Goal: Information Seeking & Learning: Understand process/instructions

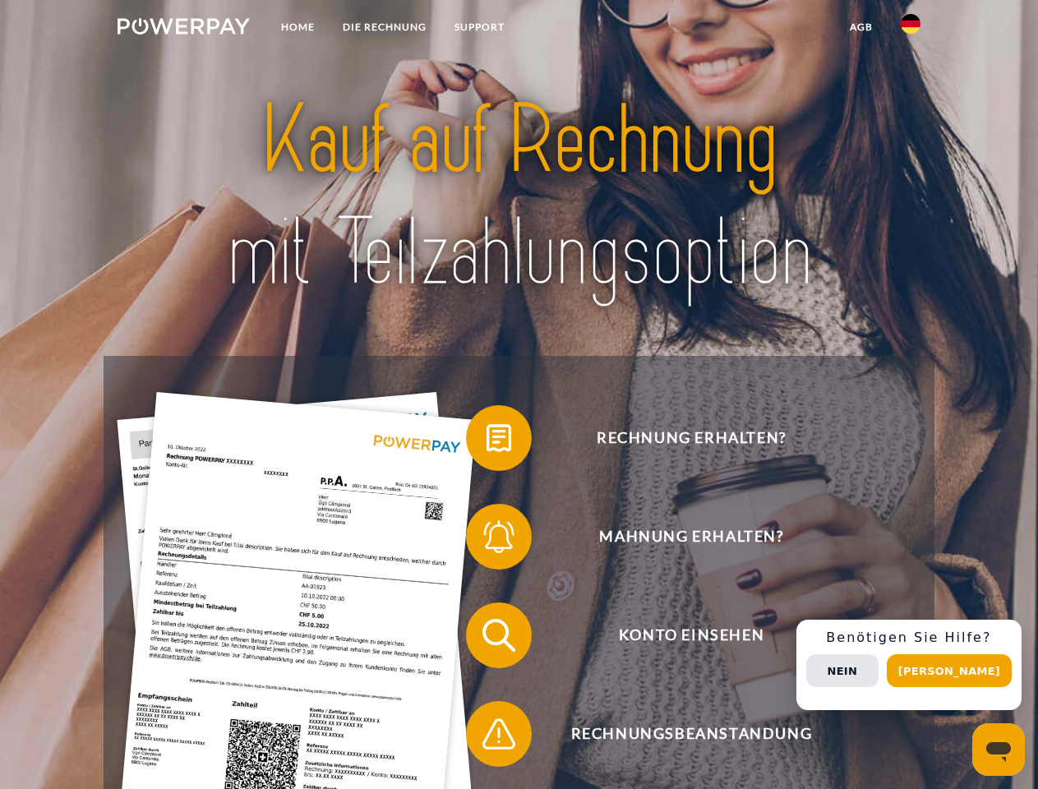
click at [183, 29] on img at bounding box center [184, 26] width 132 height 16
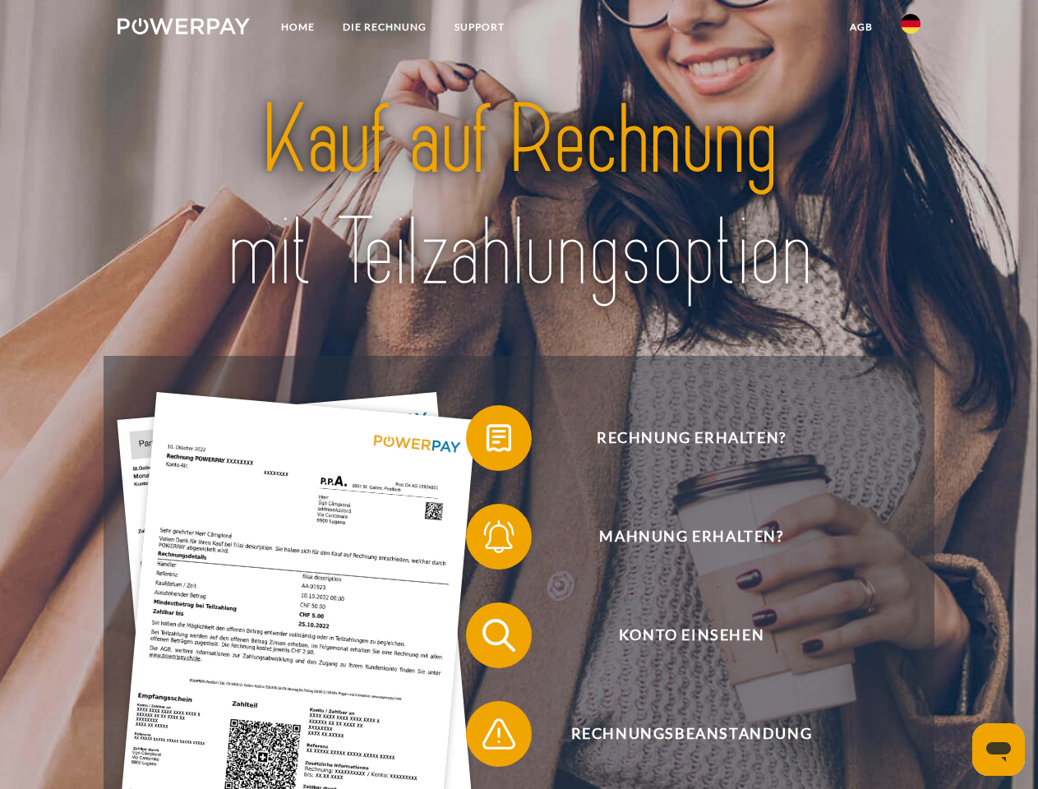
click at [911, 29] on img at bounding box center [911, 24] width 20 height 20
click at [861, 27] on link "agb" at bounding box center [861, 27] width 51 height 30
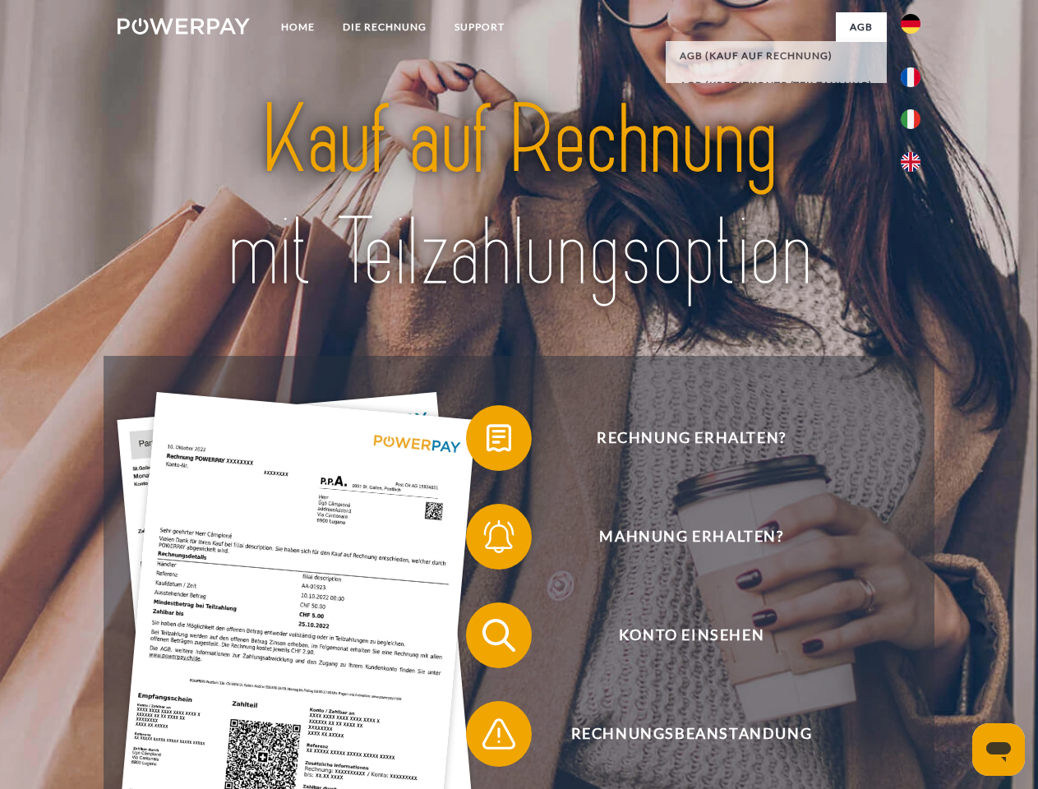
click at [487, 441] on span at bounding box center [474, 438] width 82 height 82
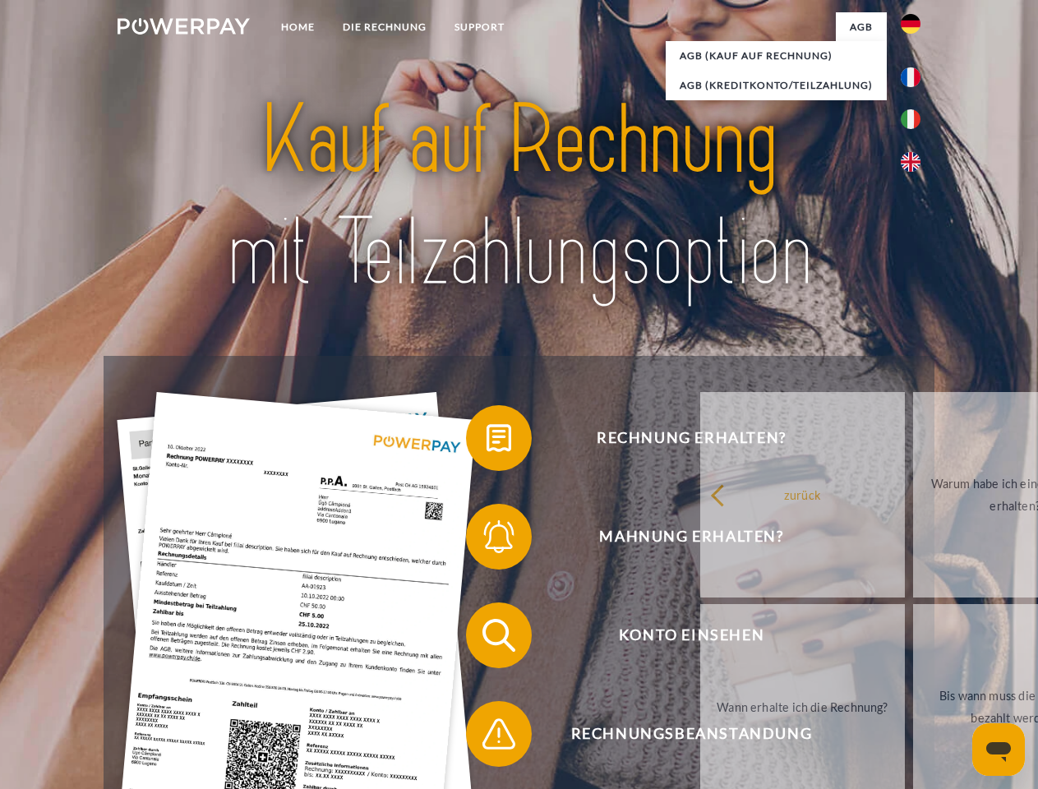
click at [487, 540] on span at bounding box center [474, 537] width 82 height 82
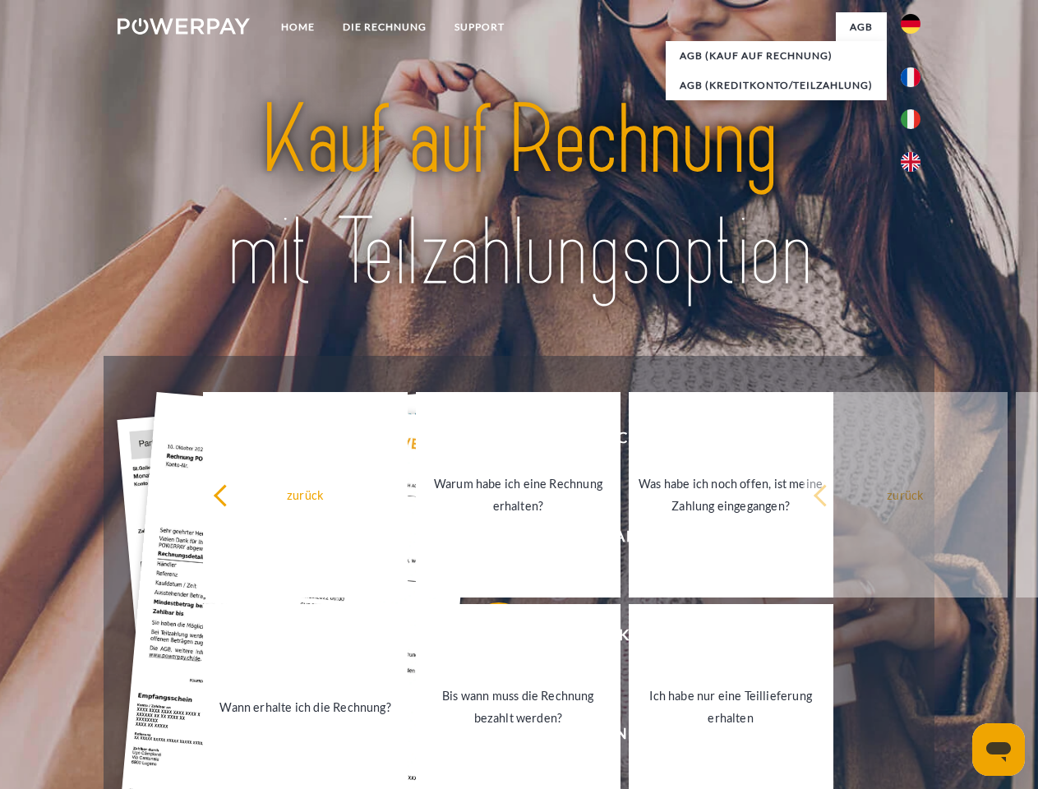
click at [487, 639] on link "Bis wann muss die Rechnung bezahlt werden?" at bounding box center [518, 706] width 205 height 205
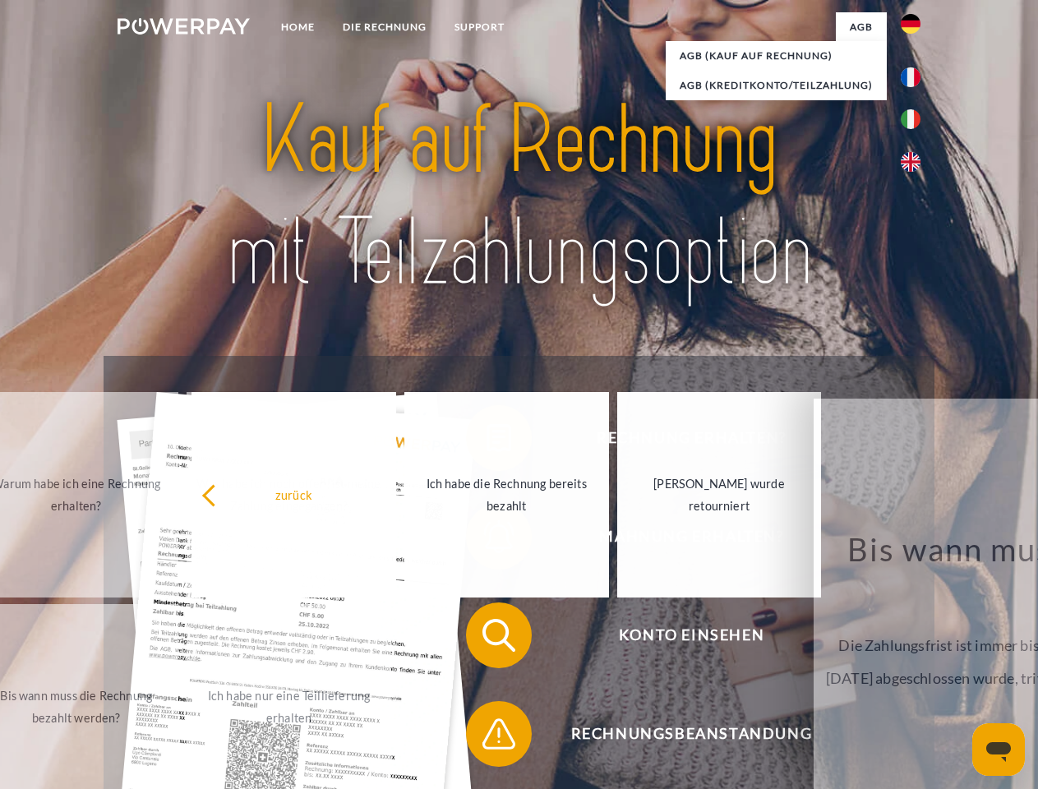
click at [487, 737] on span at bounding box center [474, 734] width 82 height 82
click at [915, 665] on div "Rechnung erhalten? Mahnung erhalten? Konto einsehen" at bounding box center [519, 685] width 830 height 658
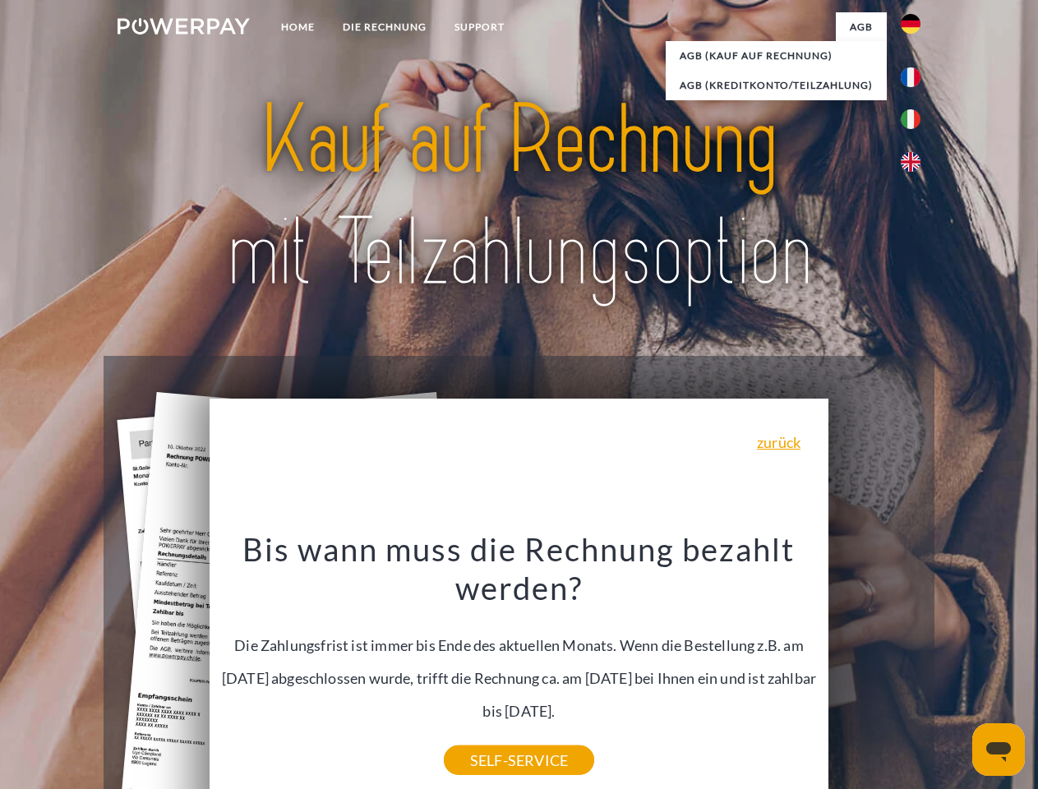
click at [875, 668] on span "Konto einsehen" at bounding box center [691, 636] width 403 height 66
click at [955, 671] on header "Home DIE RECHNUNG SUPPORT" at bounding box center [519, 567] width 1038 height 1135
